Goal: Register for event/course

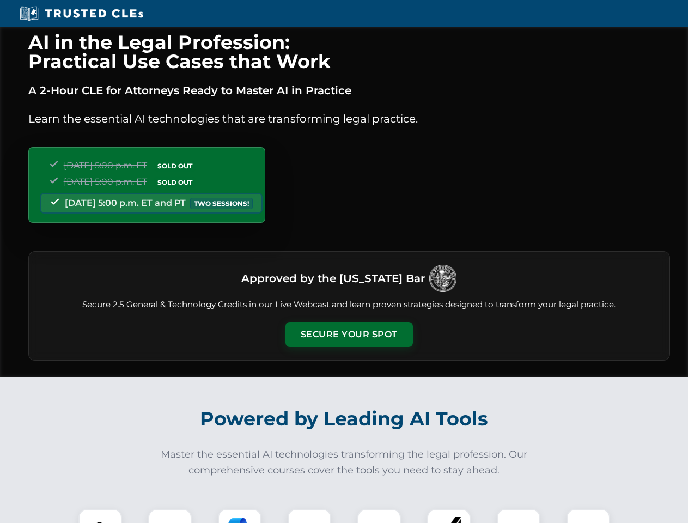
click at [349, 335] on button "Secure Your Spot" at bounding box center [350, 334] width 128 height 25
click at [100, 516] on img at bounding box center [100, 531] width 32 height 32
click at [170, 516] on div at bounding box center [170, 531] width 44 height 44
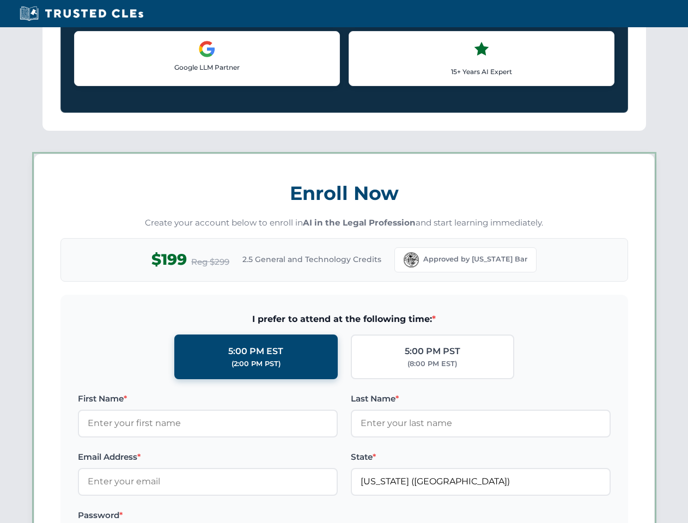
click at [310, 516] on label "Password *" at bounding box center [208, 515] width 260 height 13
